Goal: Transaction & Acquisition: Download file/media

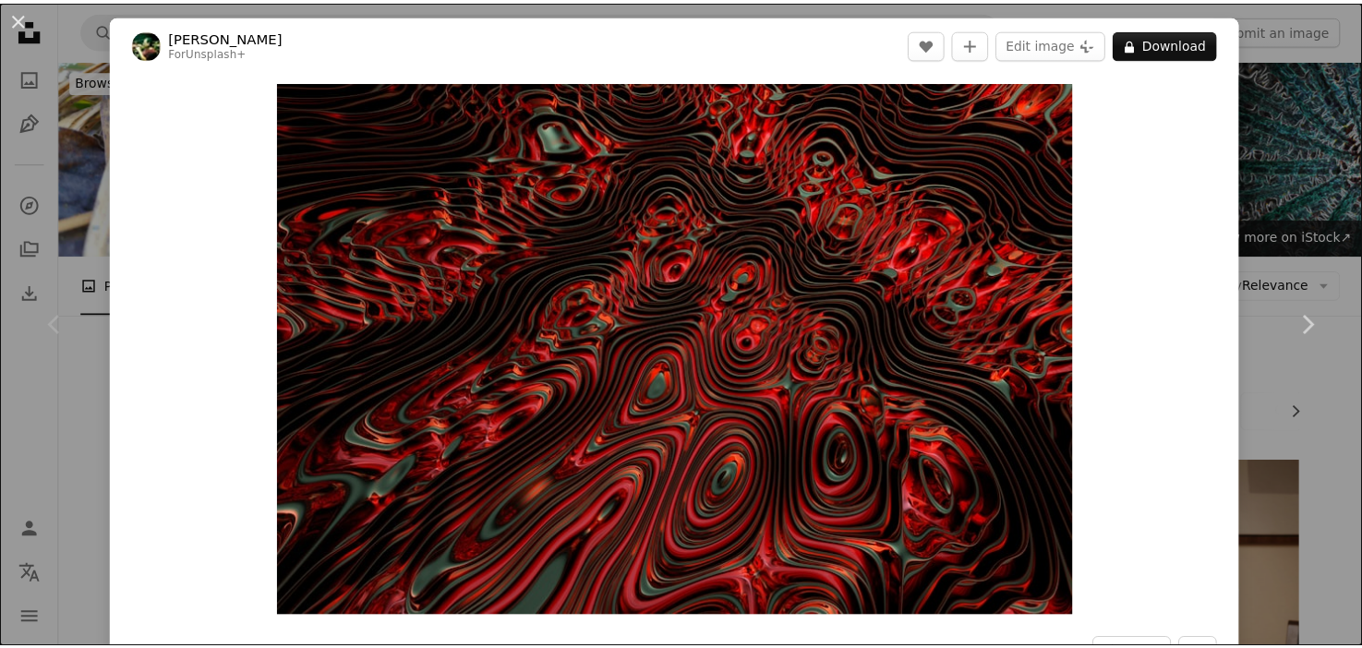
scroll to position [277, 0]
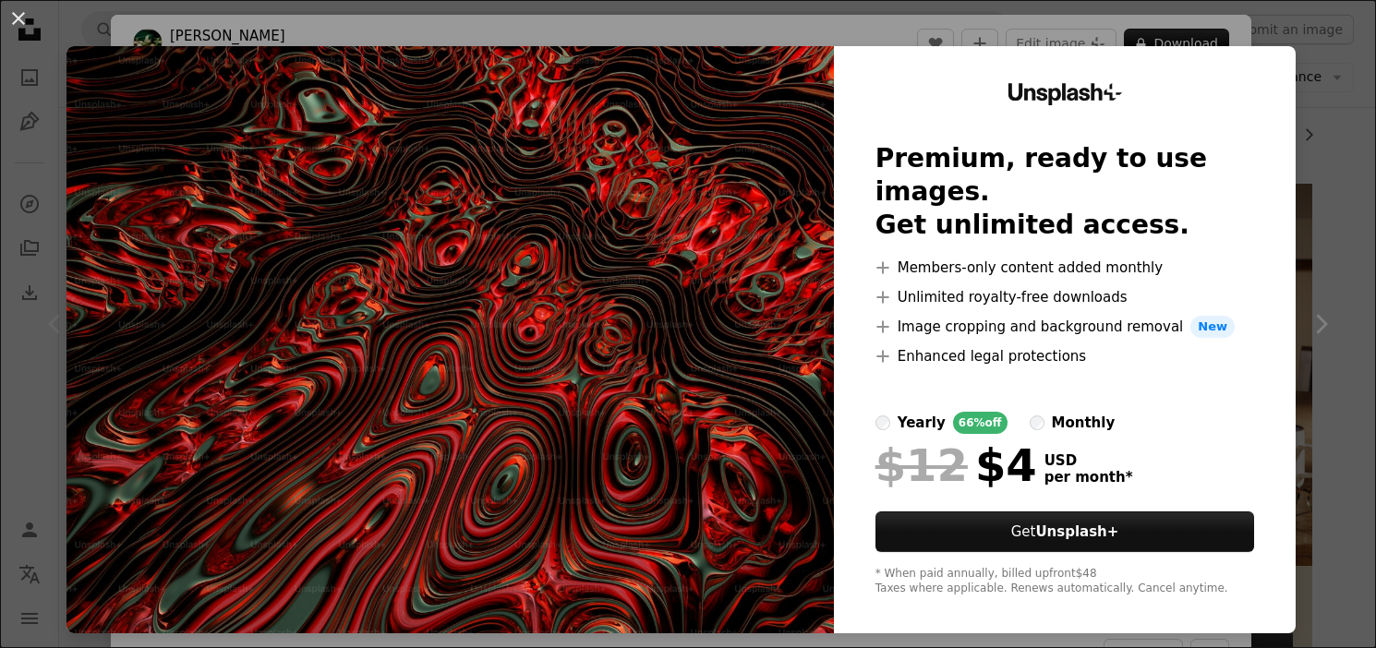
click at [1034, 31] on div "An X shape Unsplash+ Premium, ready to use images. Get unlimited access. A plus…" at bounding box center [688, 324] width 1376 height 648
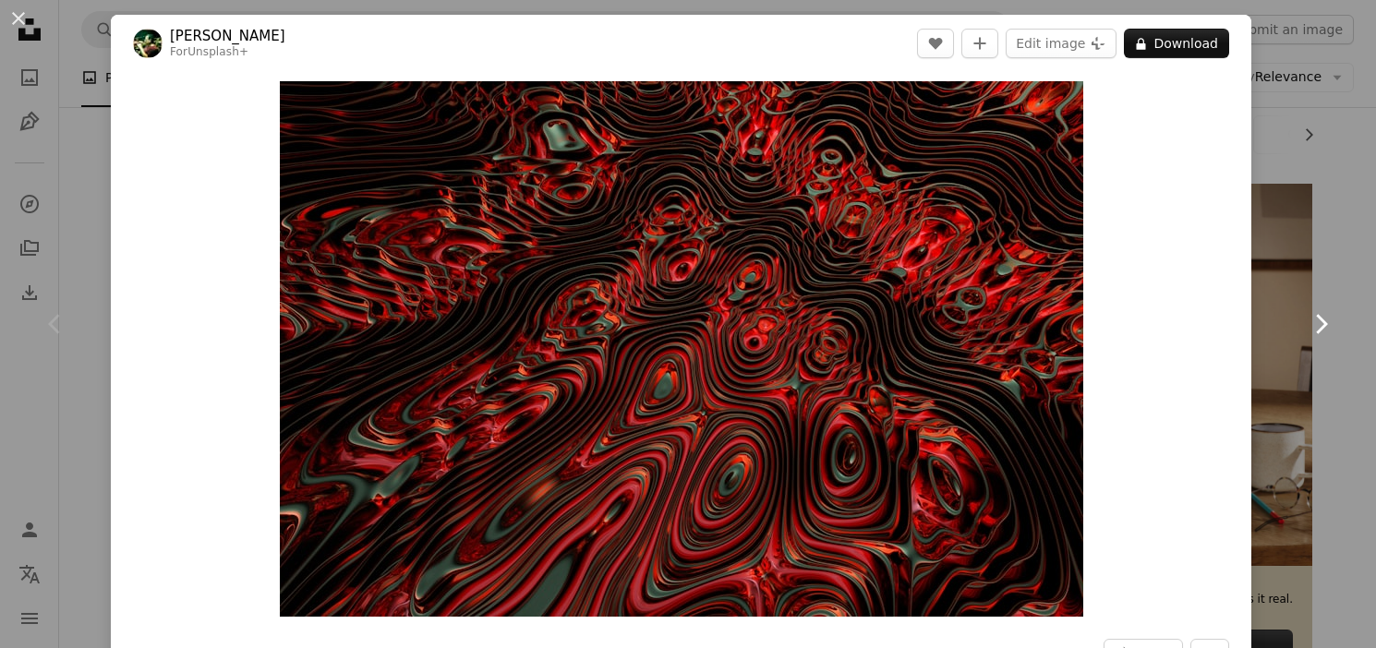
click at [1317, 325] on icon "Chevron right" at bounding box center [1321, 324] width 30 height 30
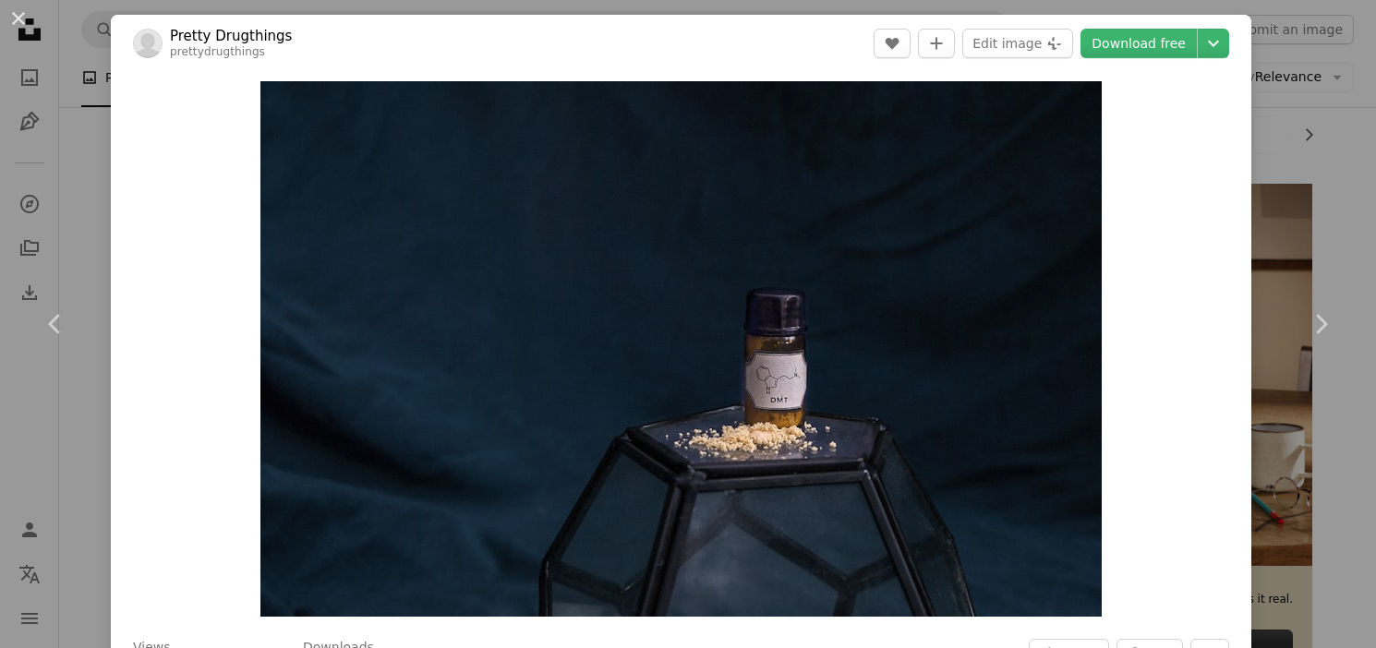
click at [1334, 183] on div "An X shape Chevron left Chevron right Pretty Drugthings prettydrugthings A hear…" at bounding box center [688, 324] width 1376 height 648
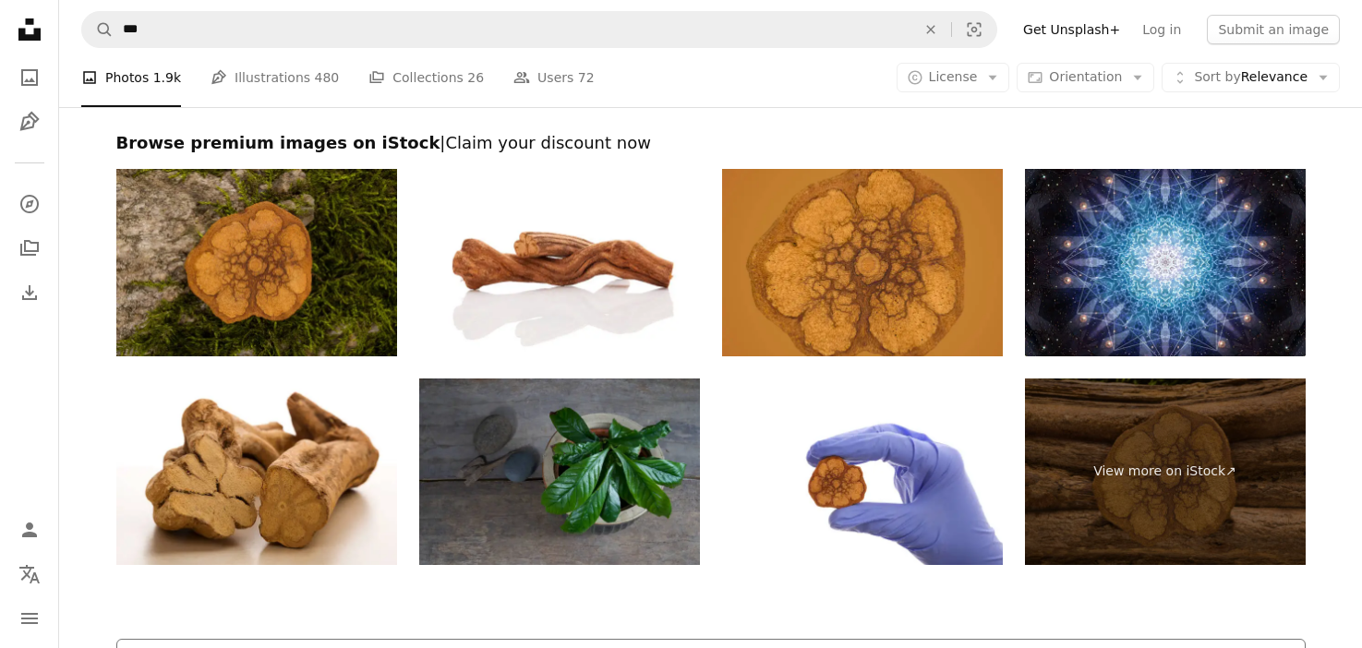
scroll to position [4433, 0]
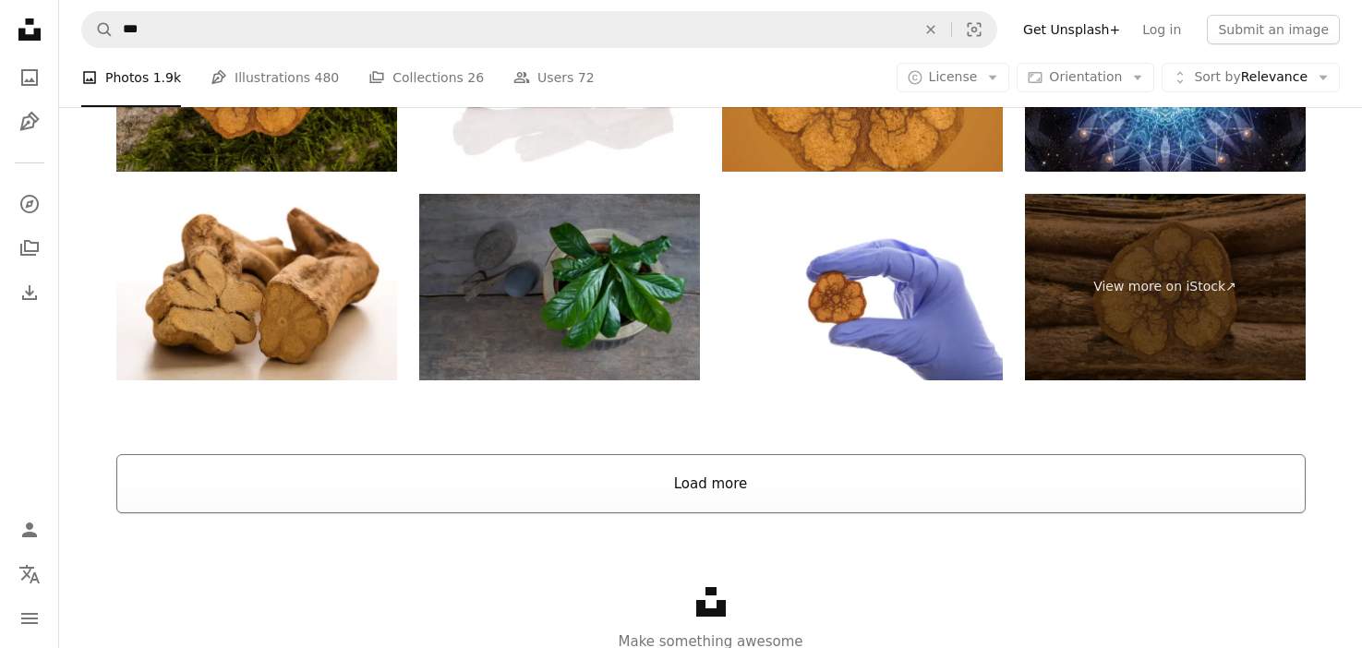
click at [738, 494] on button "Load more" at bounding box center [711, 483] width 1190 height 59
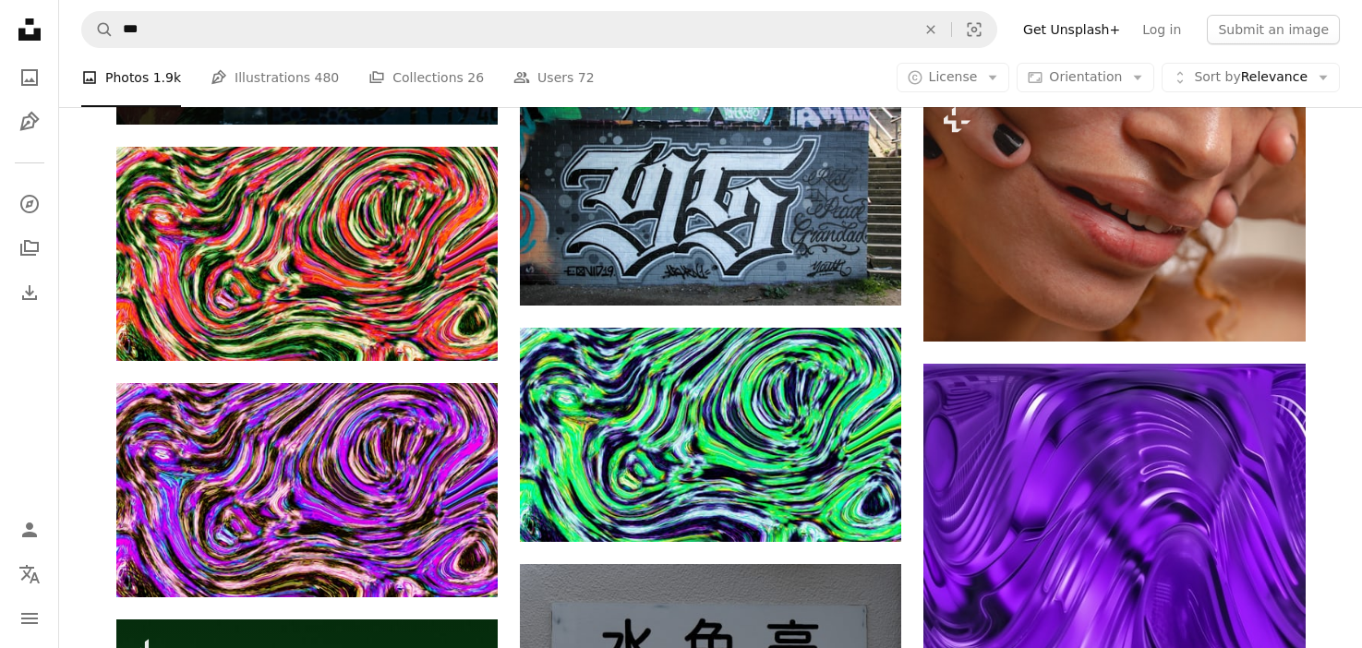
scroll to position [6139, 0]
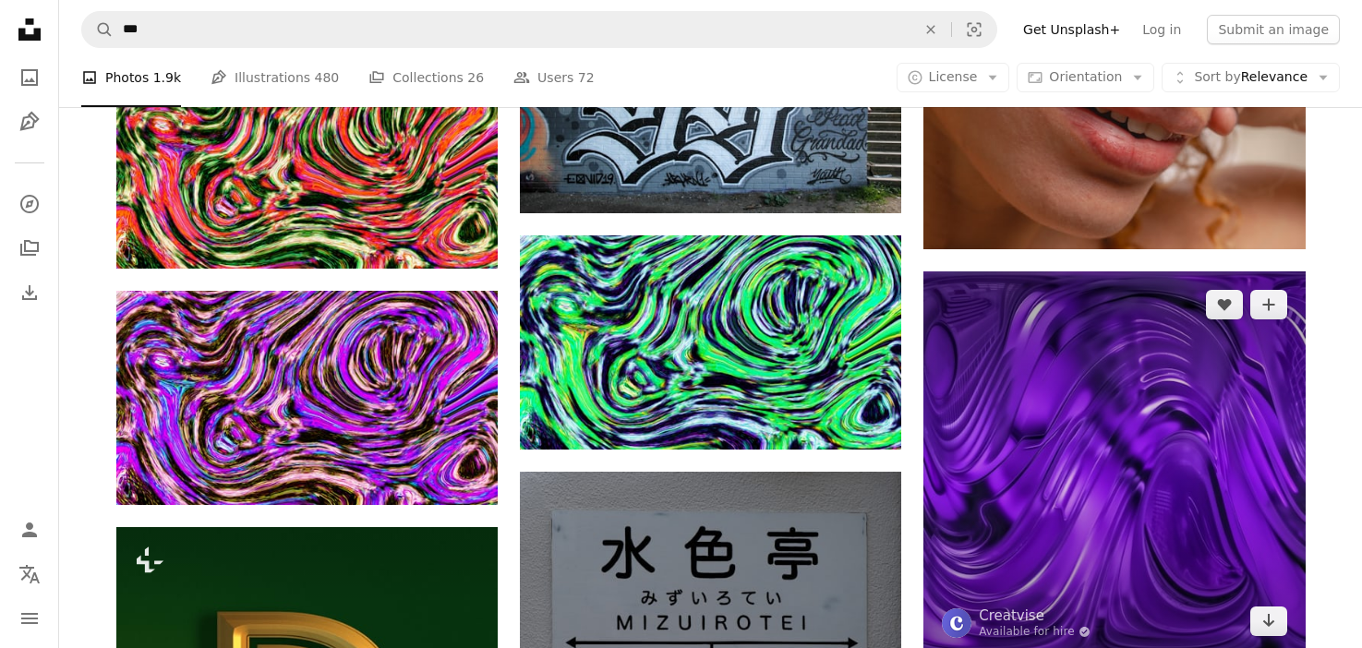
click at [1042, 483] on img at bounding box center [1114, 463] width 381 height 383
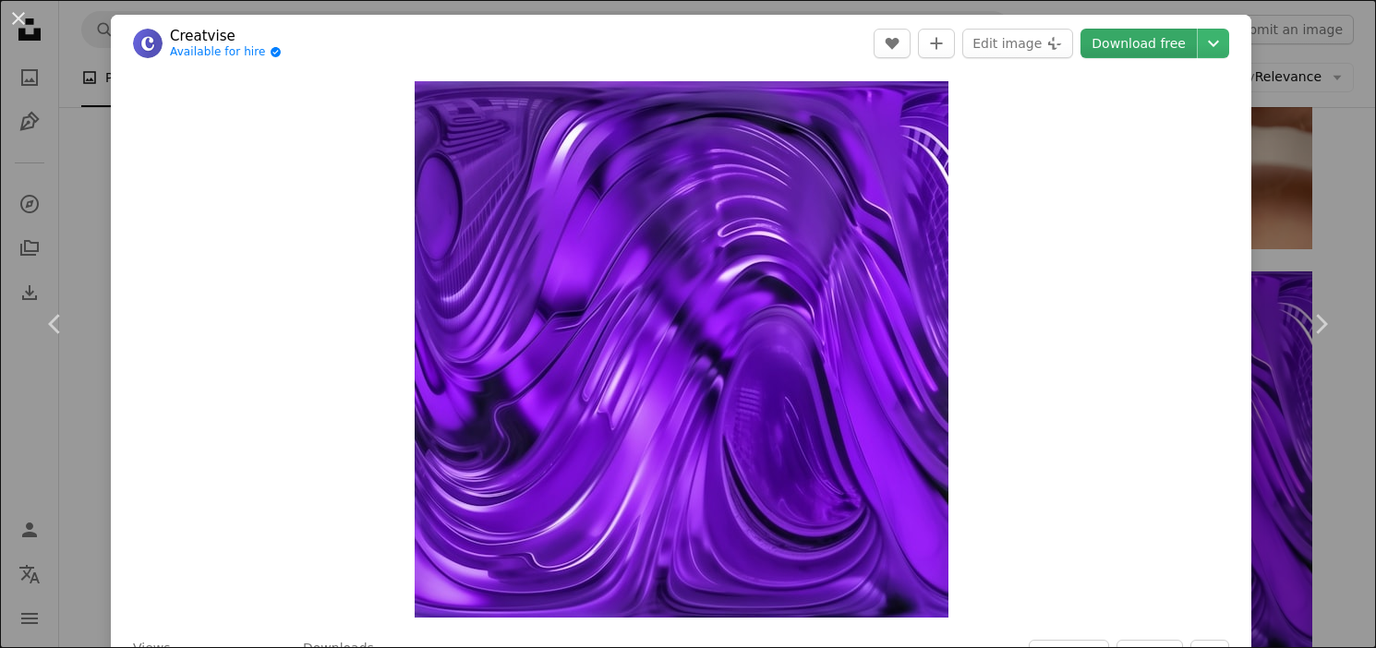
drag, startPoint x: 667, startPoint y: 321, endPoint x: 1138, endPoint y: 45, distance: 546.0
click at [1138, 45] on link "Download free" at bounding box center [1139, 44] width 116 height 30
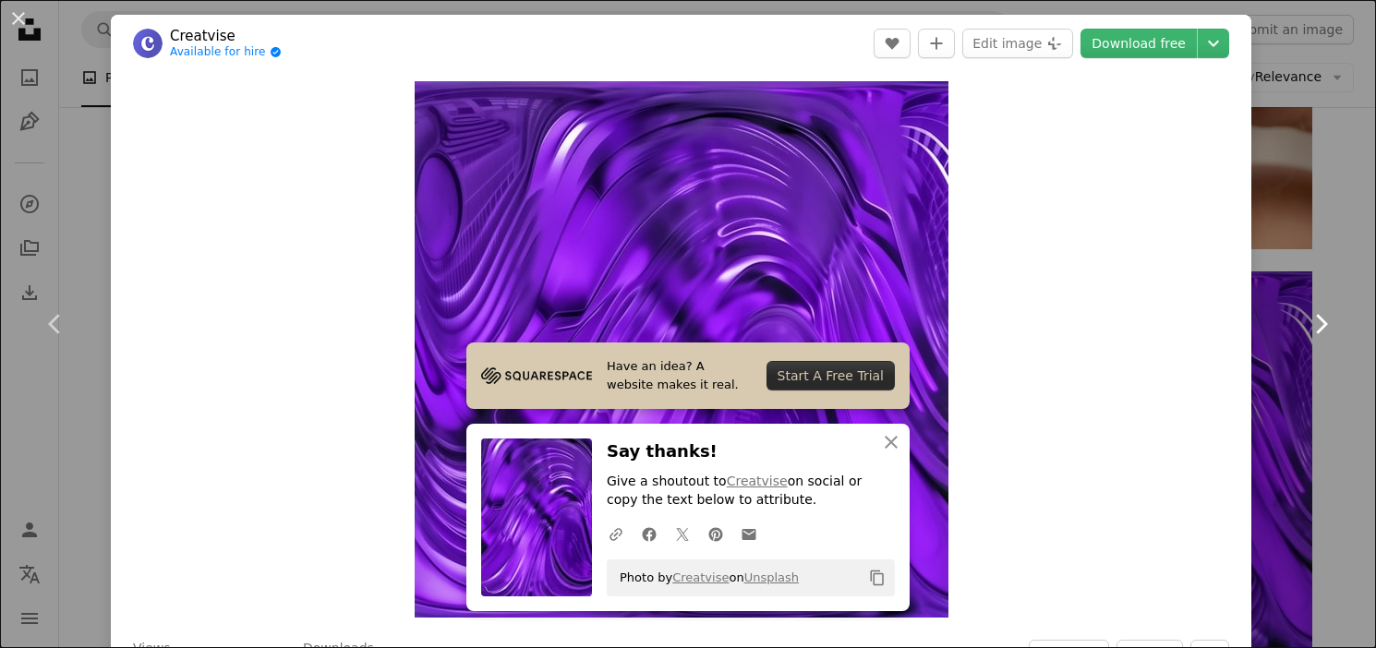
click at [1313, 294] on link "Chevron right" at bounding box center [1320, 324] width 111 height 177
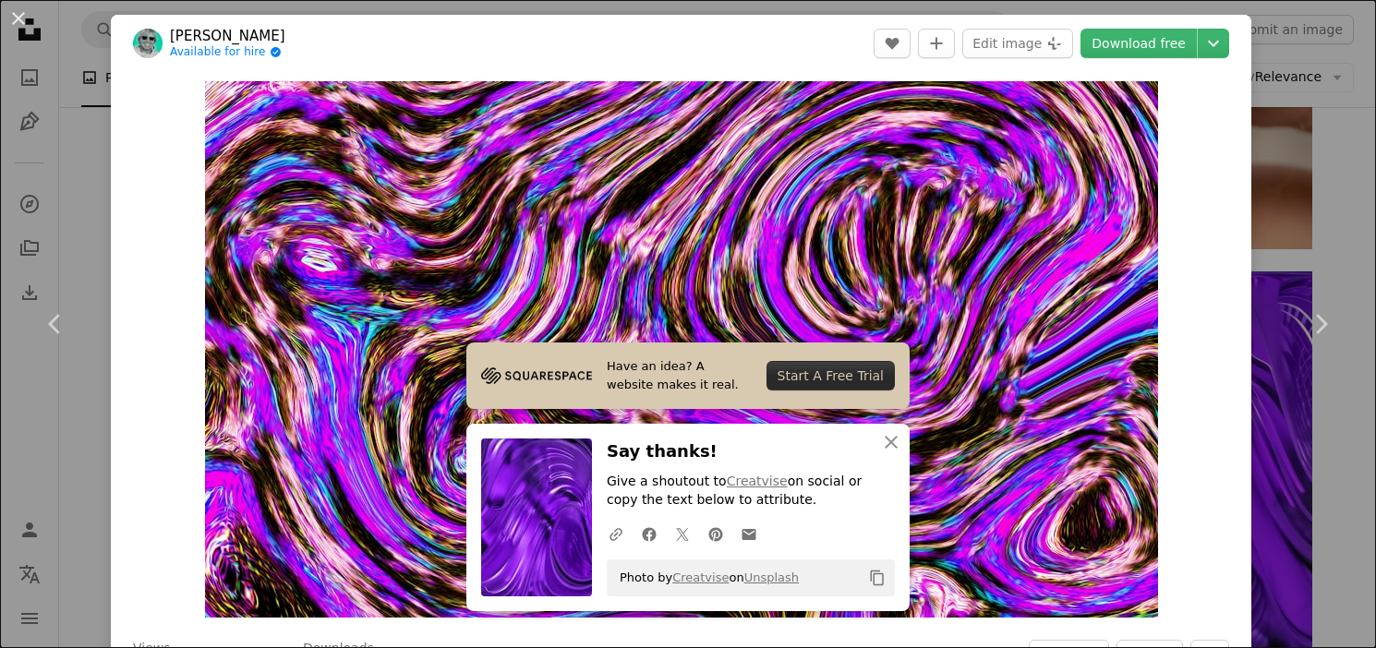
click at [1281, 231] on div "An X shape Chevron left Chevron right Have an idea? A website makes it real. St…" at bounding box center [688, 324] width 1376 height 648
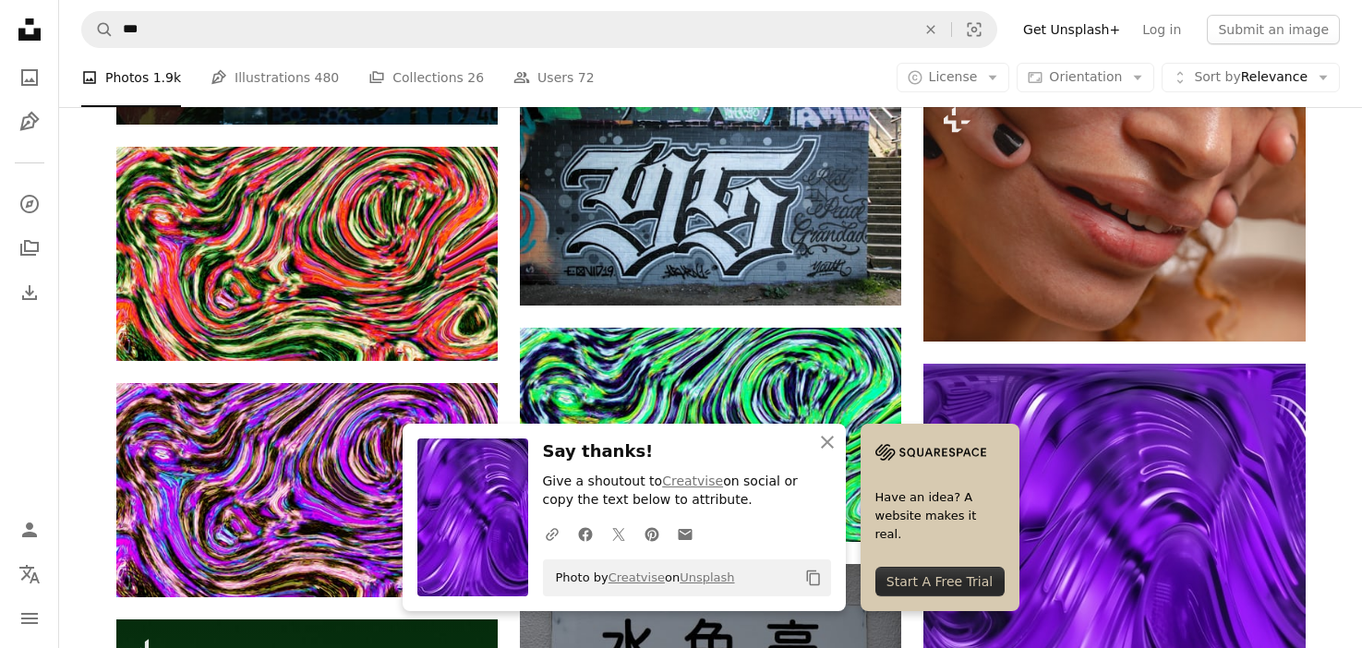
scroll to position [6231, 0]
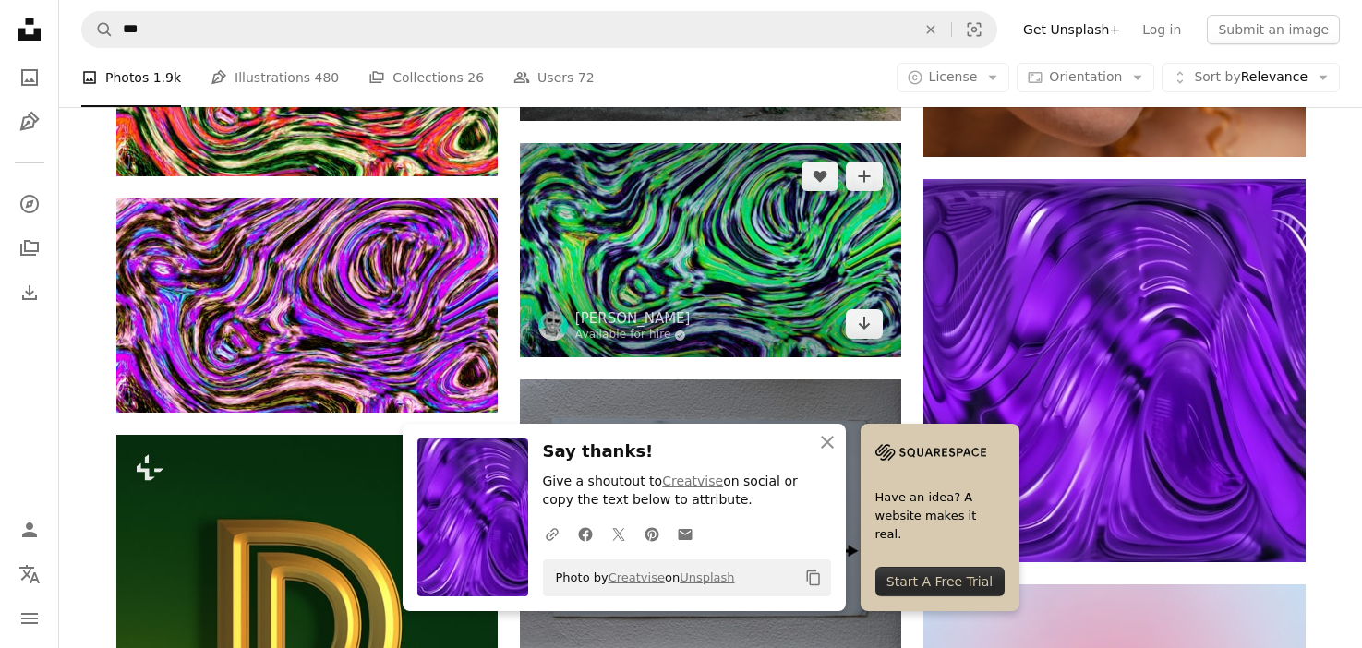
click at [708, 282] on img at bounding box center [710, 250] width 381 height 214
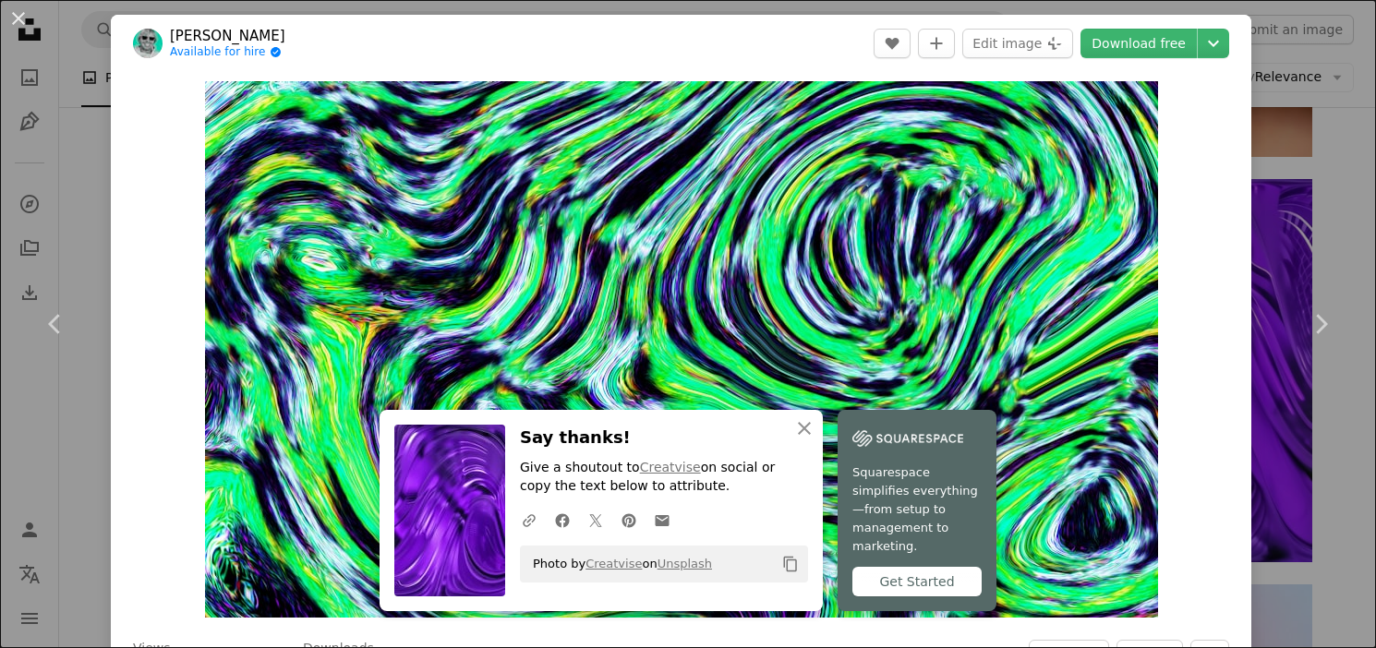
click at [1321, 227] on div "An X shape Chevron left Chevron right An X shape Close Say thanks! Give a shout…" at bounding box center [688, 324] width 1376 height 648
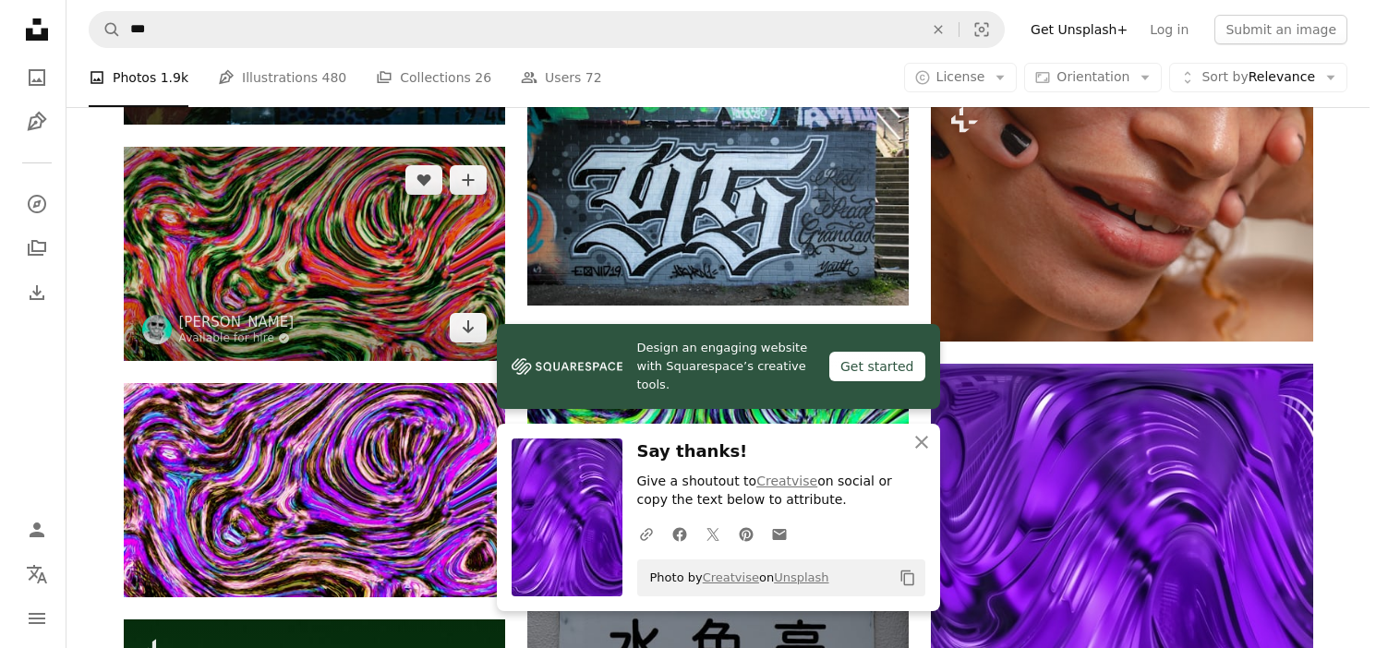
scroll to position [6139, 0]
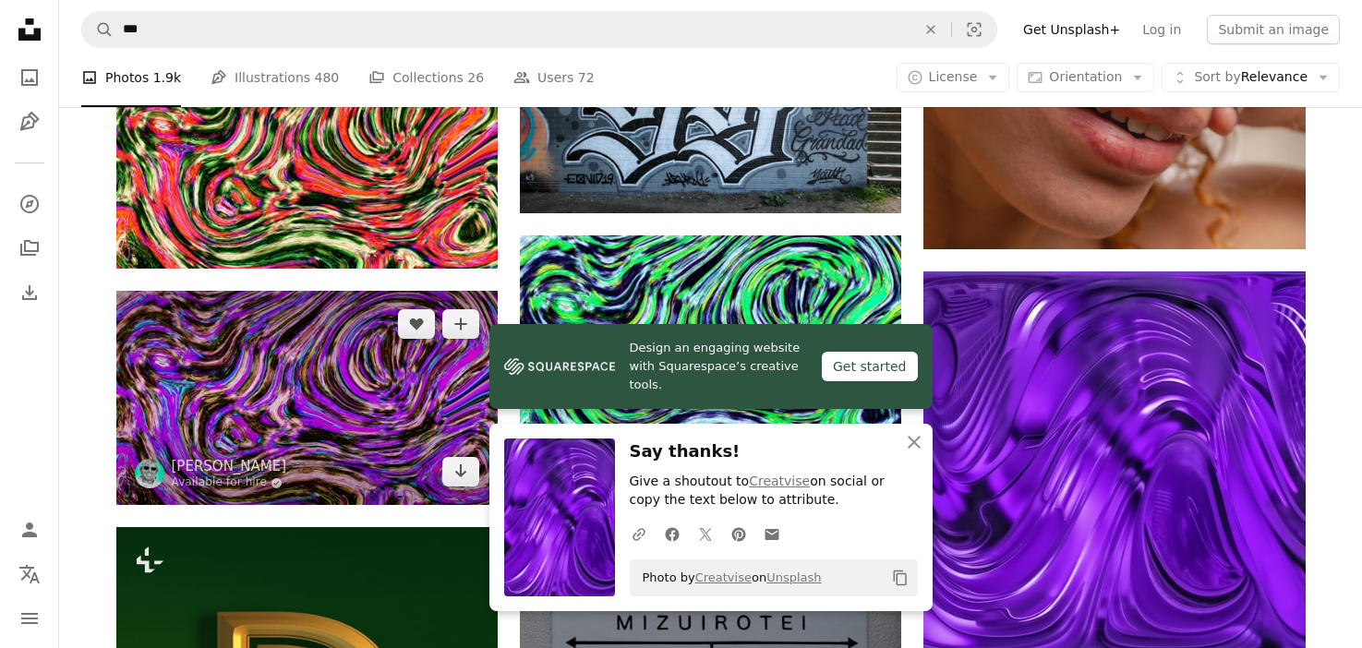
click at [266, 404] on img at bounding box center [306, 398] width 381 height 214
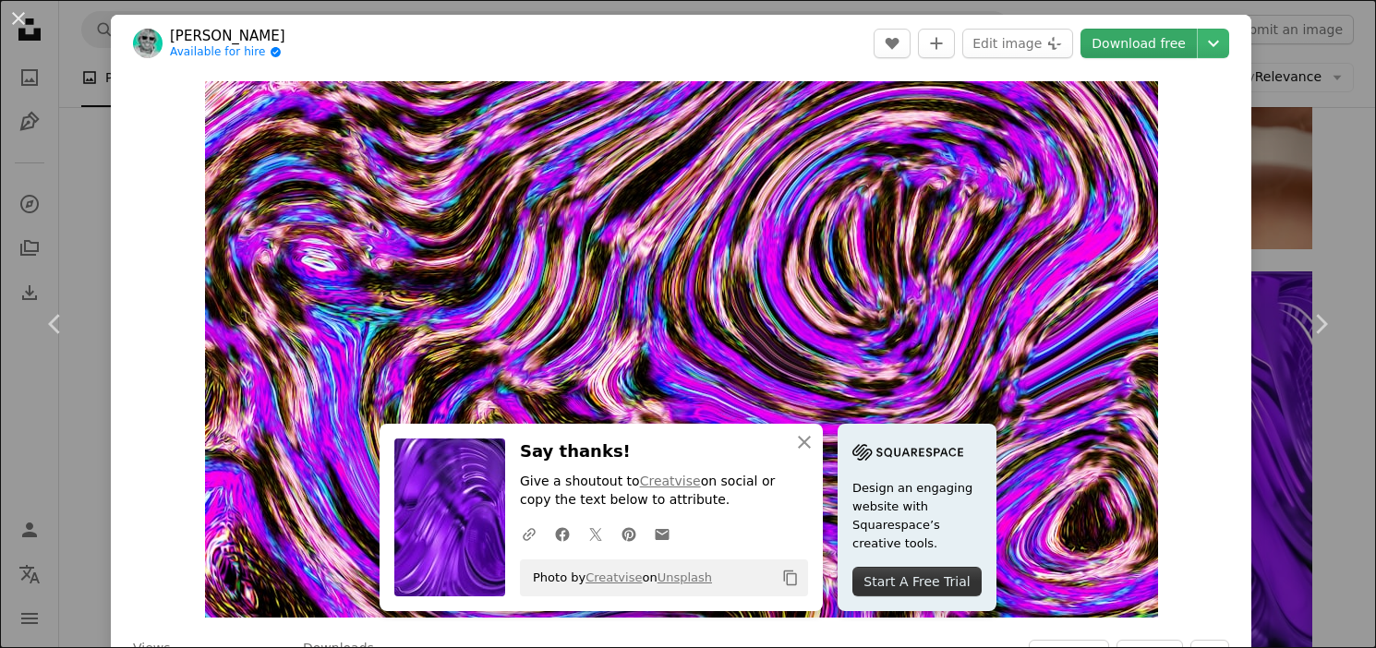
drag, startPoint x: 827, startPoint y: 272, endPoint x: 1166, endPoint y: 47, distance: 406.5
click at [1166, 47] on link "Download free" at bounding box center [1139, 44] width 116 height 30
